Goal: Task Accomplishment & Management: Use online tool/utility

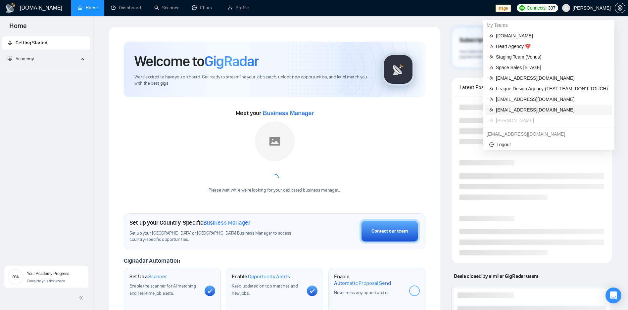
click at [537, 111] on span "[EMAIL_ADDRESS][DOMAIN_NAME]" at bounding box center [552, 109] width 112 height 7
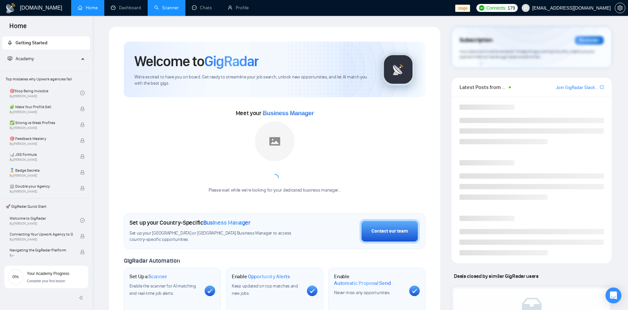
click at [175, 10] on link "Scanner" at bounding box center [166, 8] width 24 height 6
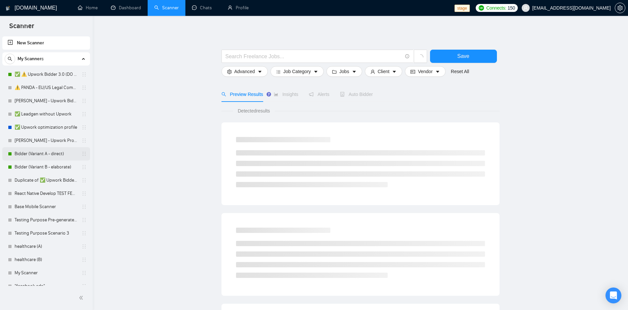
click at [60, 152] on link "Bidder (Variant A - direct)" at bounding box center [46, 153] width 63 height 13
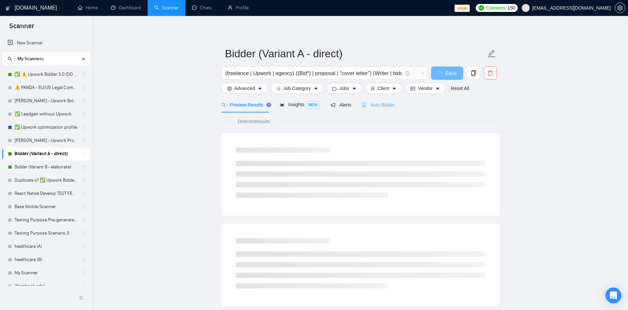
click at [378, 111] on div "Auto Bidder" at bounding box center [378, 105] width 33 height 16
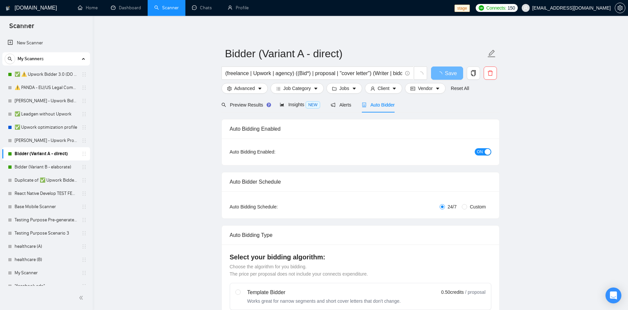
radio input "false"
radio input "true"
checkbox input "true"
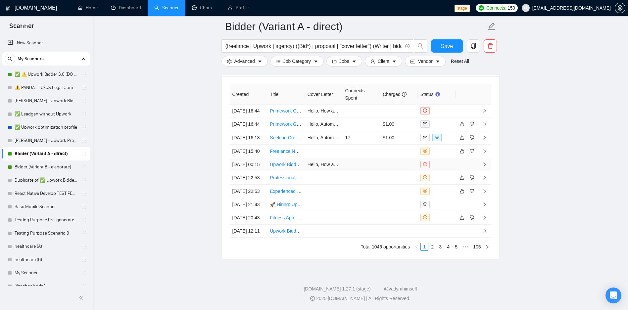
scroll to position [1787, 0]
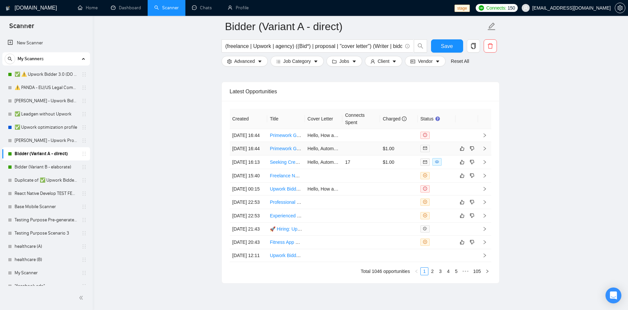
click at [245, 156] on td "[DATE] 16:44" at bounding box center [249, 149] width 38 height 14
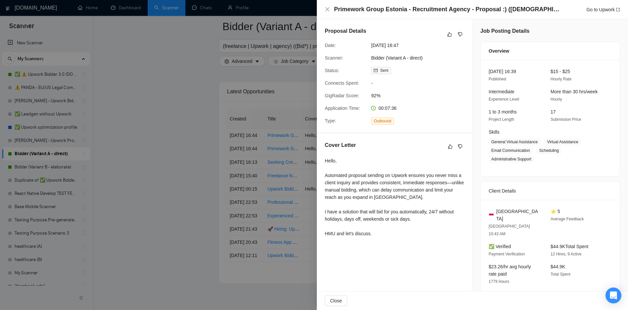
click at [203, 146] on div at bounding box center [314, 155] width 628 height 310
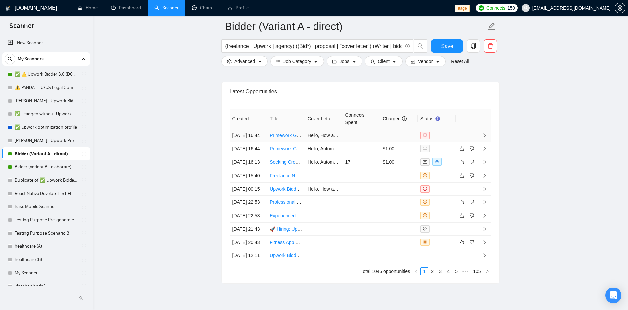
click at [269, 142] on td "Primework Group Sweden- Recruitment Agency - Proposal :) ([DEMOGRAPHIC_DATA] sp…" at bounding box center [286, 135] width 38 height 13
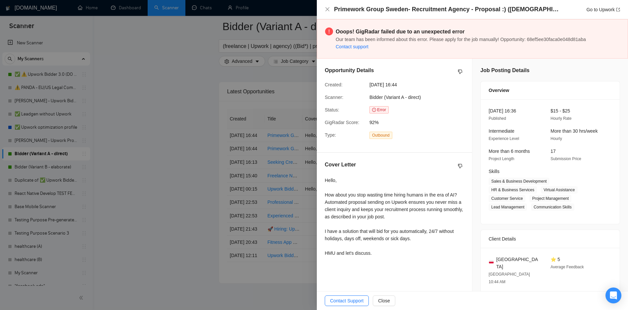
click at [204, 144] on div at bounding box center [314, 155] width 628 height 310
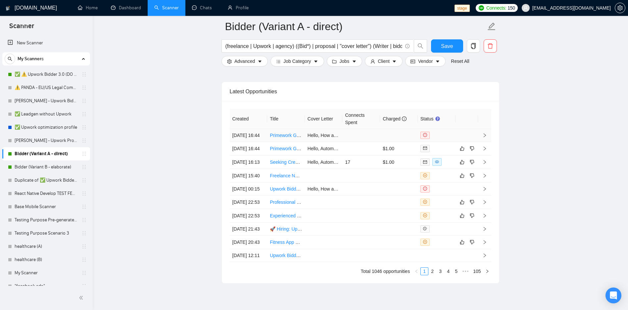
click at [253, 137] on td "[DATE] 16:44" at bounding box center [249, 135] width 38 height 13
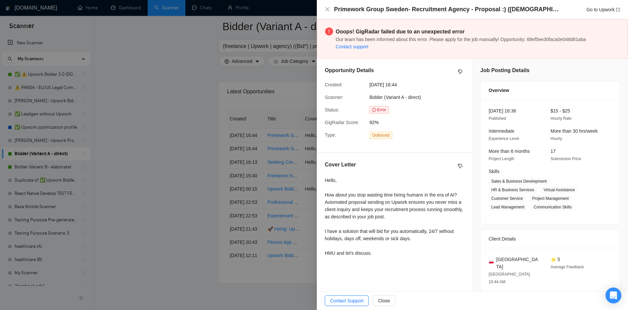
click at [209, 143] on div at bounding box center [314, 155] width 628 height 310
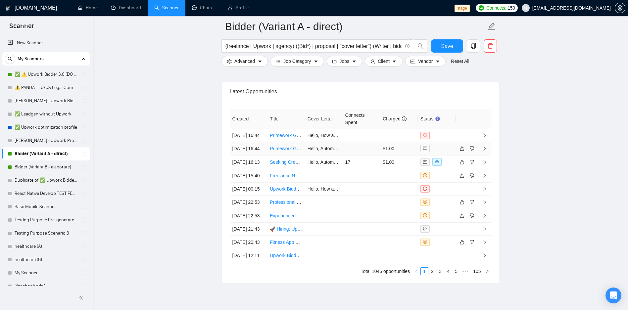
click at [241, 156] on td "[DATE] 16:44" at bounding box center [249, 149] width 38 height 14
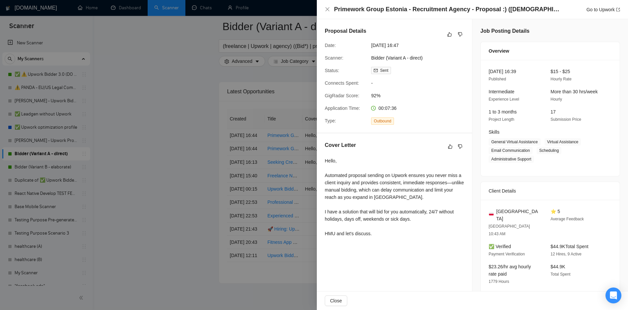
click at [236, 153] on div at bounding box center [314, 155] width 628 height 310
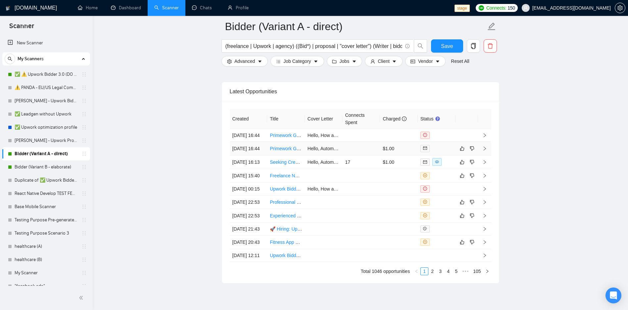
click at [249, 156] on td "[DATE] 16:44" at bounding box center [249, 149] width 38 height 14
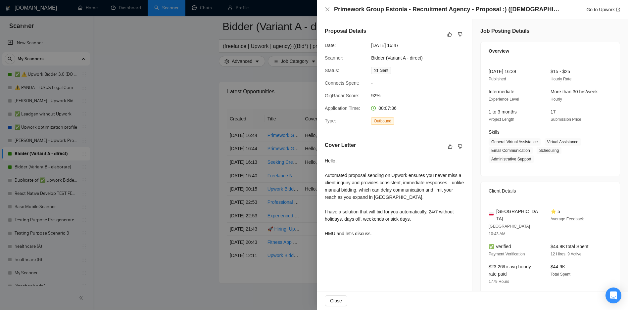
click at [157, 147] on div at bounding box center [314, 155] width 628 height 310
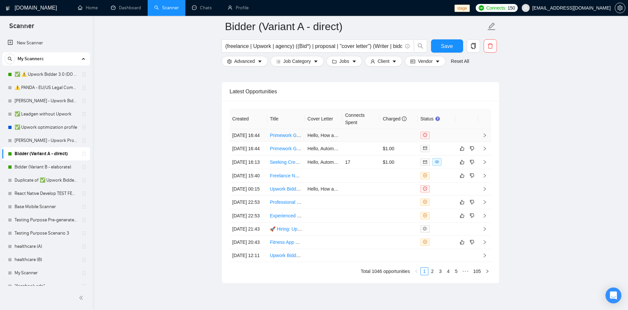
click at [365, 131] on td at bounding box center [361, 135] width 38 height 13
